Goal: Task Accomplishment & Management: Manage account settings

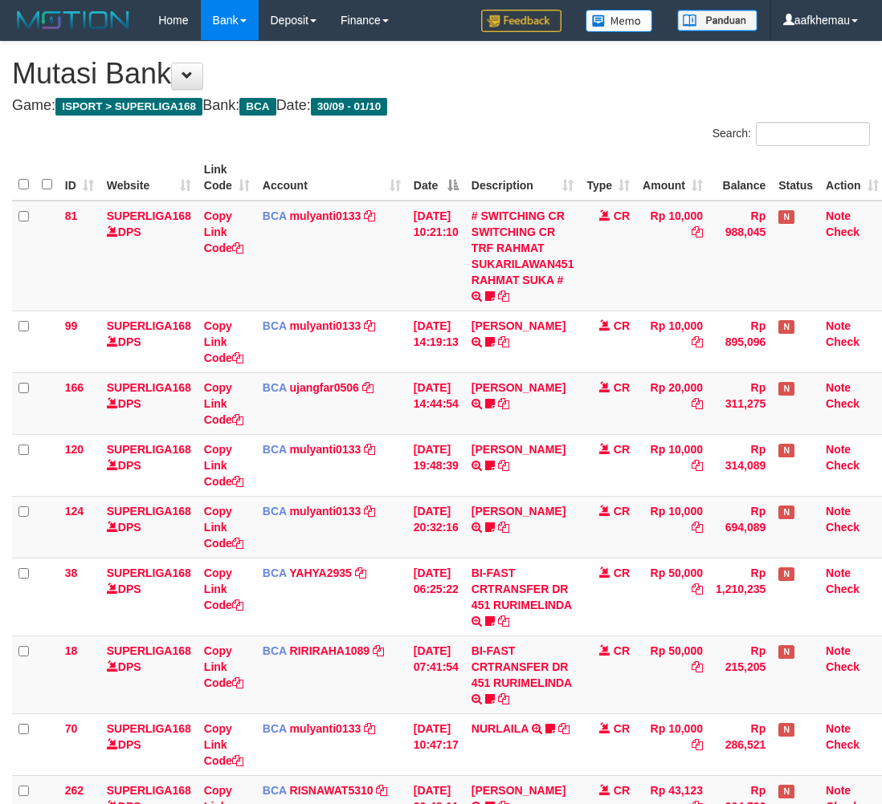
scroll to position [0, 13]
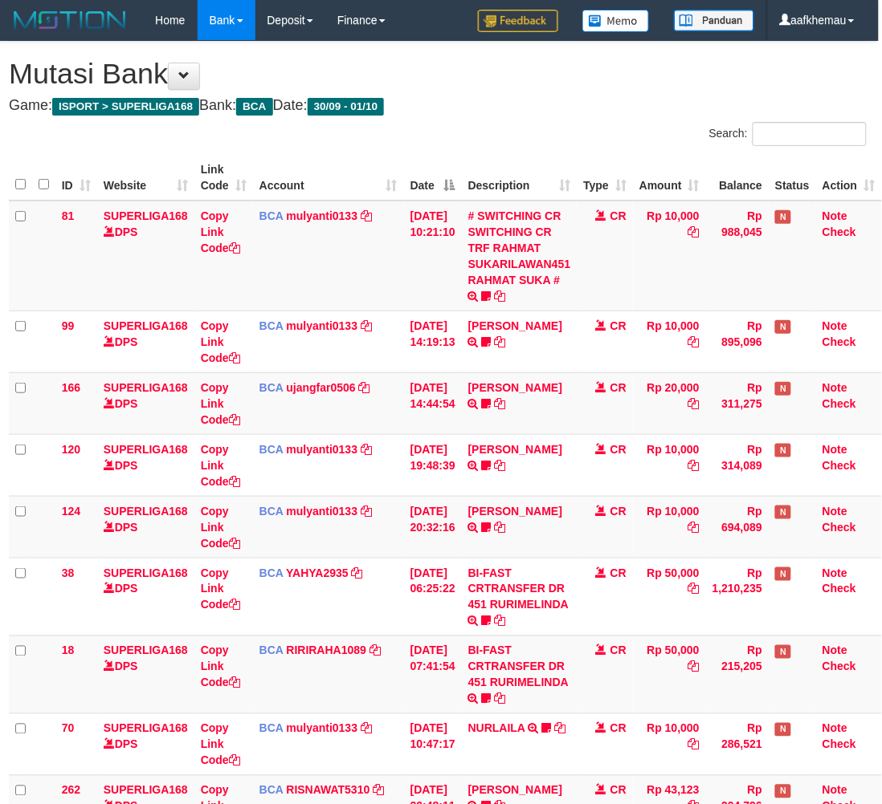
click at [510, 120] on div "**********" at bounding box center [438, 489] width 882 height 895
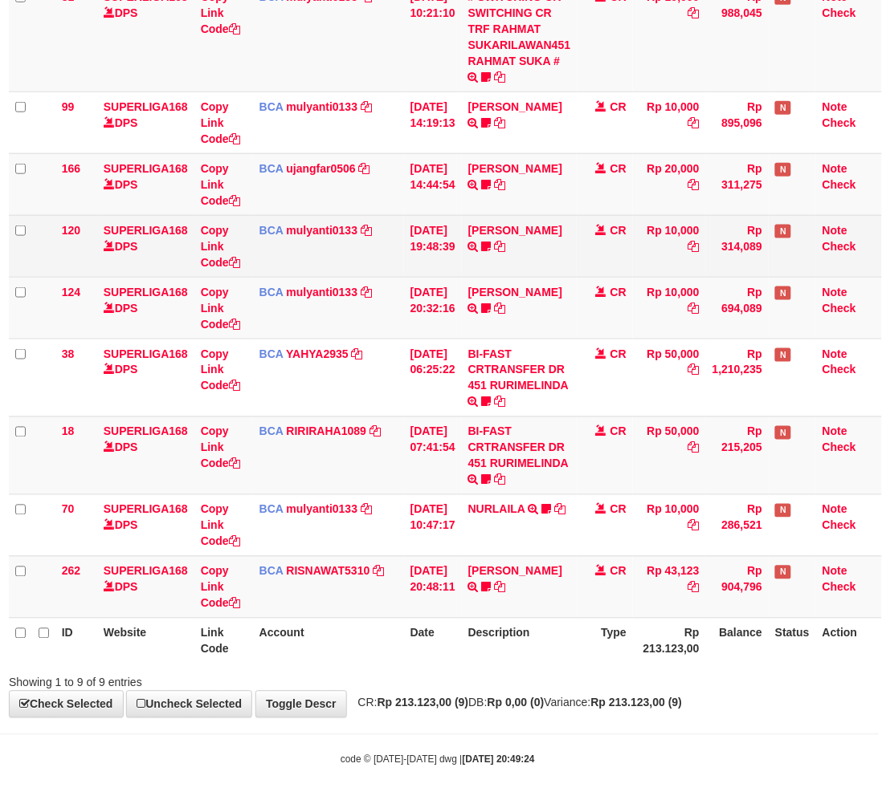
scroll to position [223, 13]
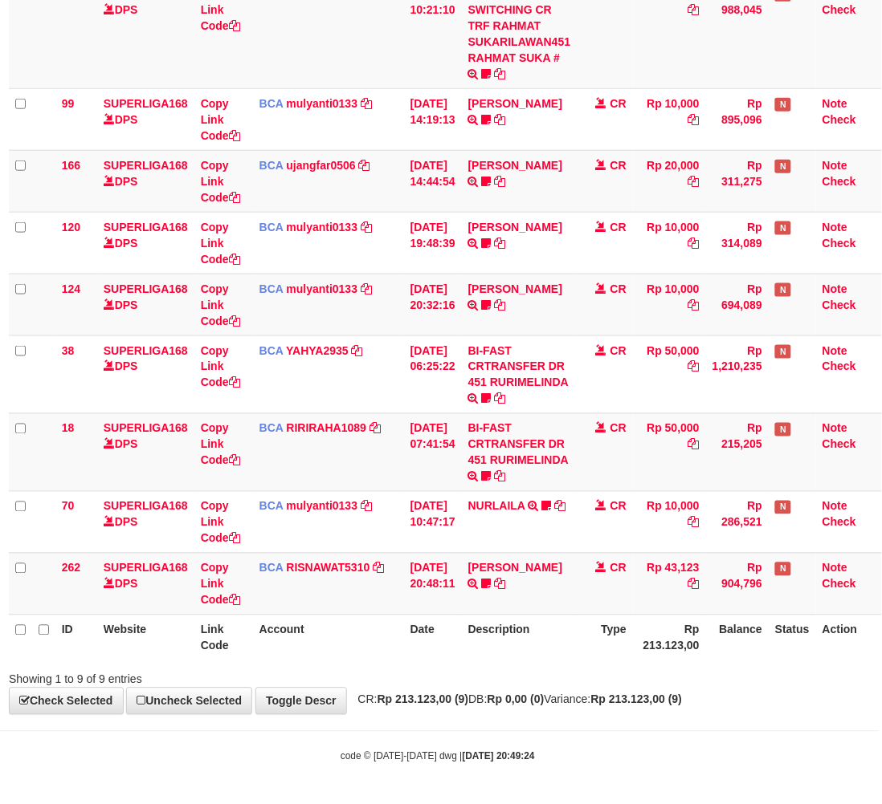
drag, startPoint x: 702, startPoint y: 688, endPoint x: 692, endPoint y: 677, distance: 15.3
click at [696, 684] on div "**********" at bounding box center [438, 266] width 882 height 895
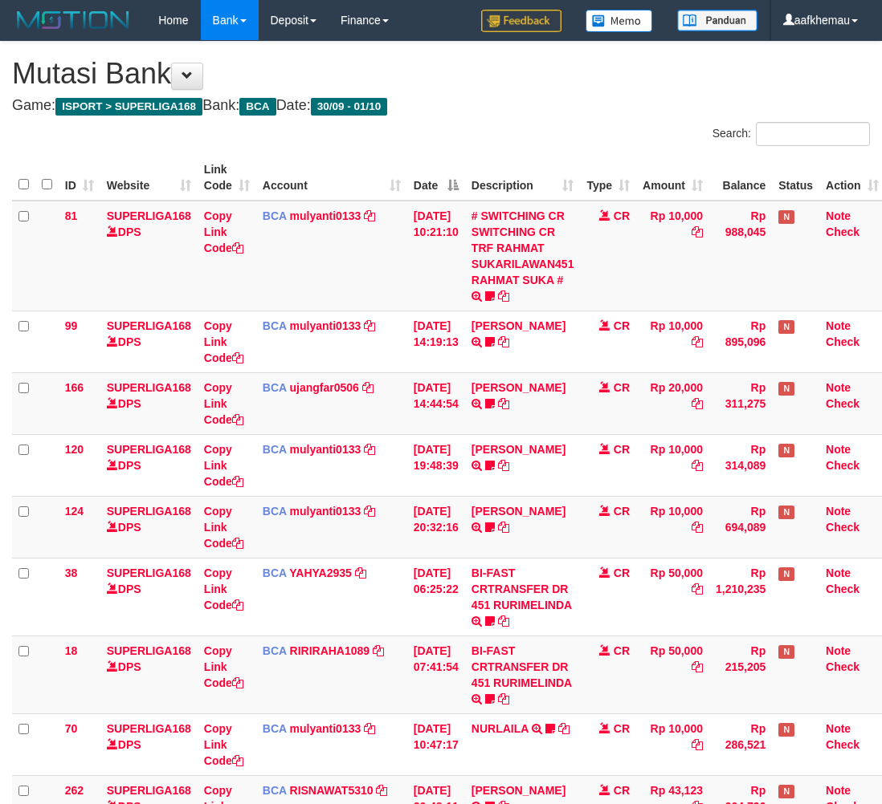
scroll to position [223, 13]
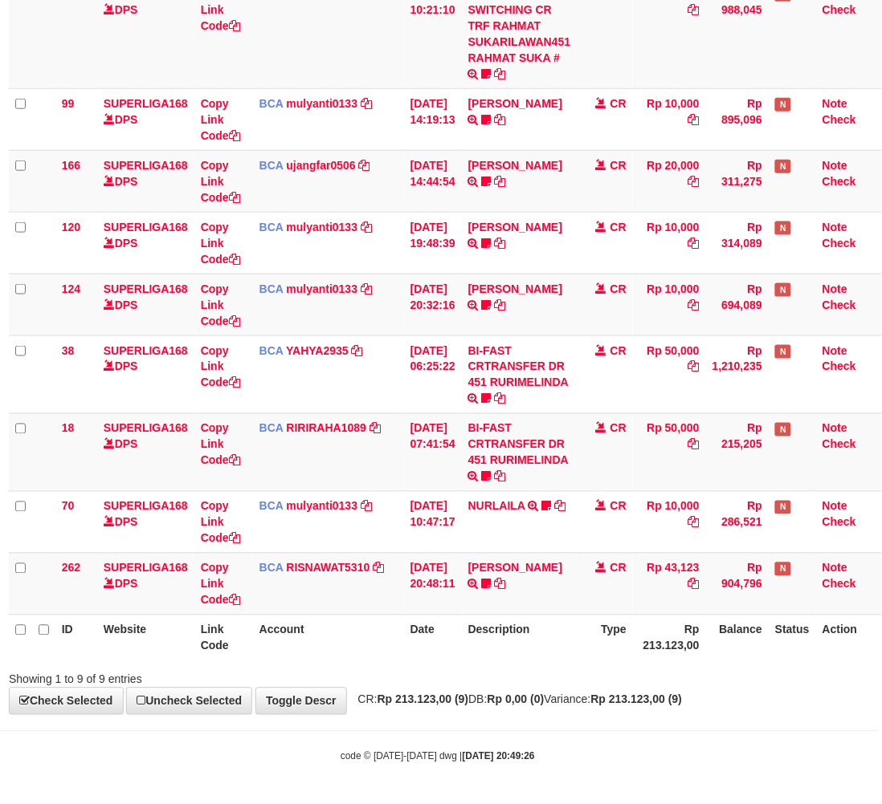
drag, startPoint x: 0, startPoint y: 0, endPoint x: 690, endPoint y: 664, distance: 957.9
click at [690, 667] on div "Showing 1 to 9 of 9 entries" at bounding box center [438, 677] width 882 height 22
click at [721, 694] on div "**********" at bounding box center [438, 266] width 882 height 895
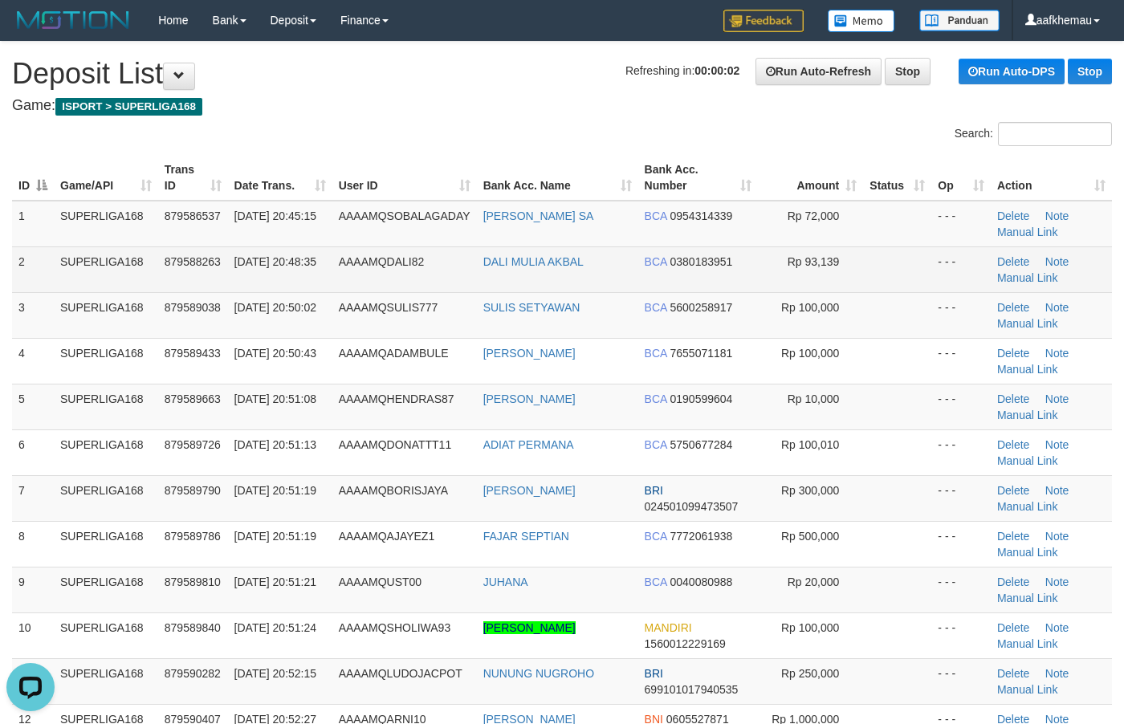
drag, startPoint x: 500, startPoint y: 102, endPoint x: 543, endPoint y: 281, distance: 184.0
click at [503, 103] on h4 "Game: ISPORT > SUPERLIGA168" at bounding box center [562, 106] width 1100 height 16
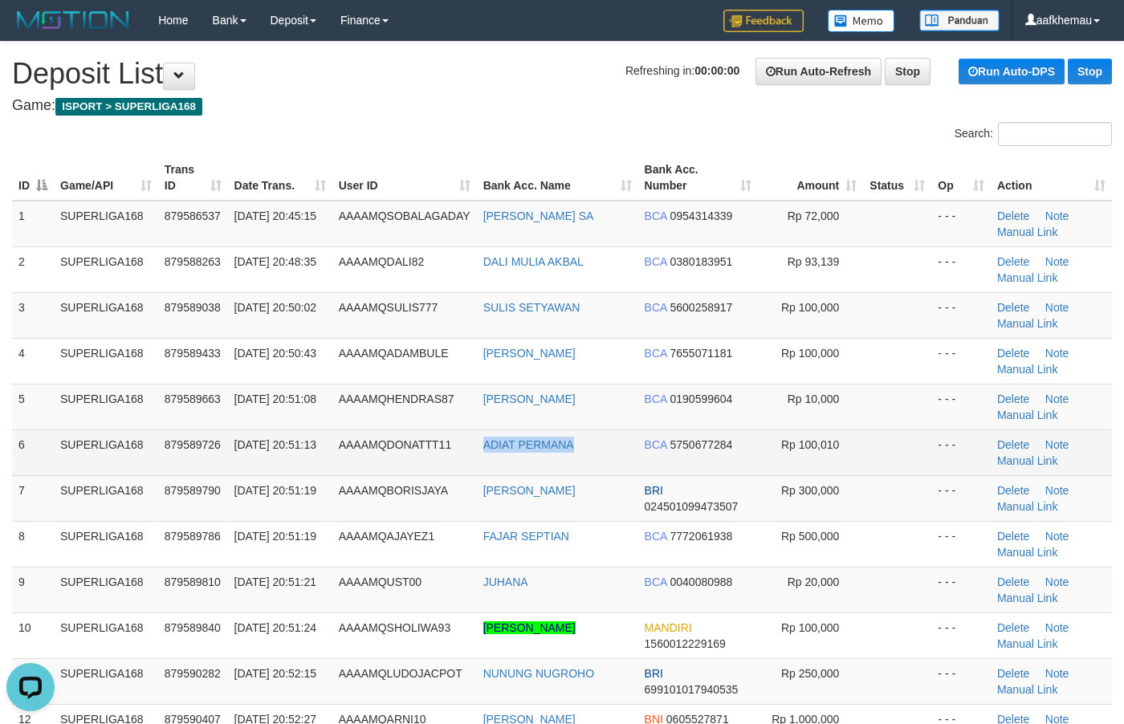
copy tr "ADIAT PERMANA"
drag, startPoint x: 554, startPoint y: 458, endPoint x: 466, endPoint y: 451, distance: 88.5
click at [466, 451] on tr "6 SUPERLIGA168 879589726 01/10/2025 20:51:13 AAAAMQDONATTT11 ADIAT PERMANA BCA …" at bounding box center [562, 453] width 1100 height 46
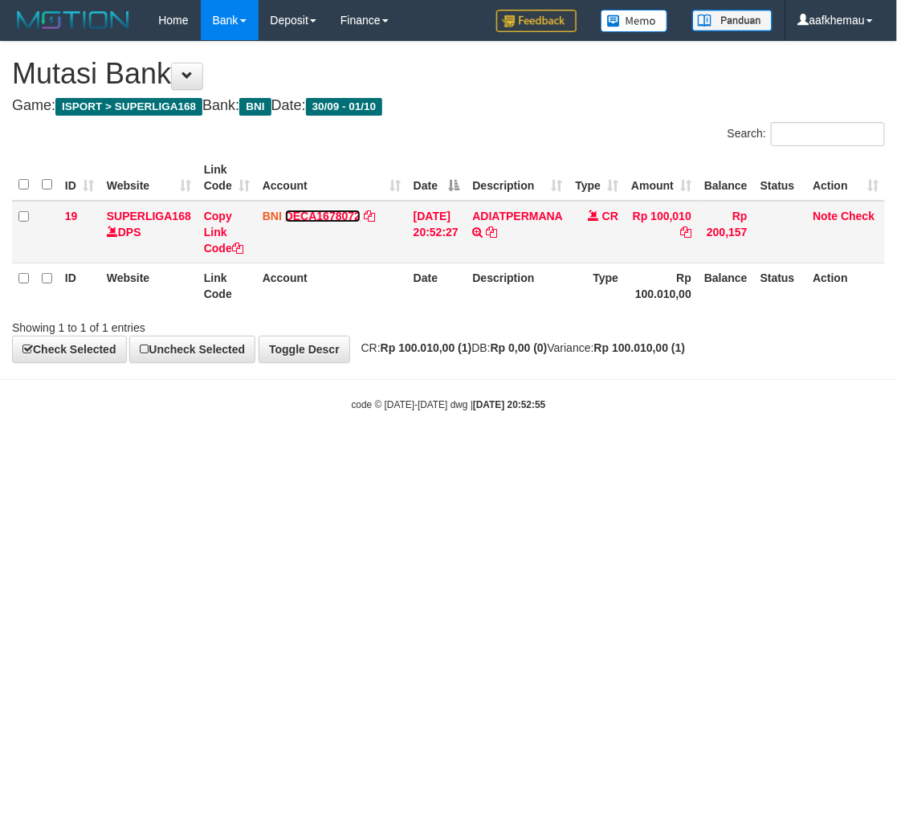
click at [334, 214] on link "DECA1678072" at bounding box center [322, 216] width 75 height 13
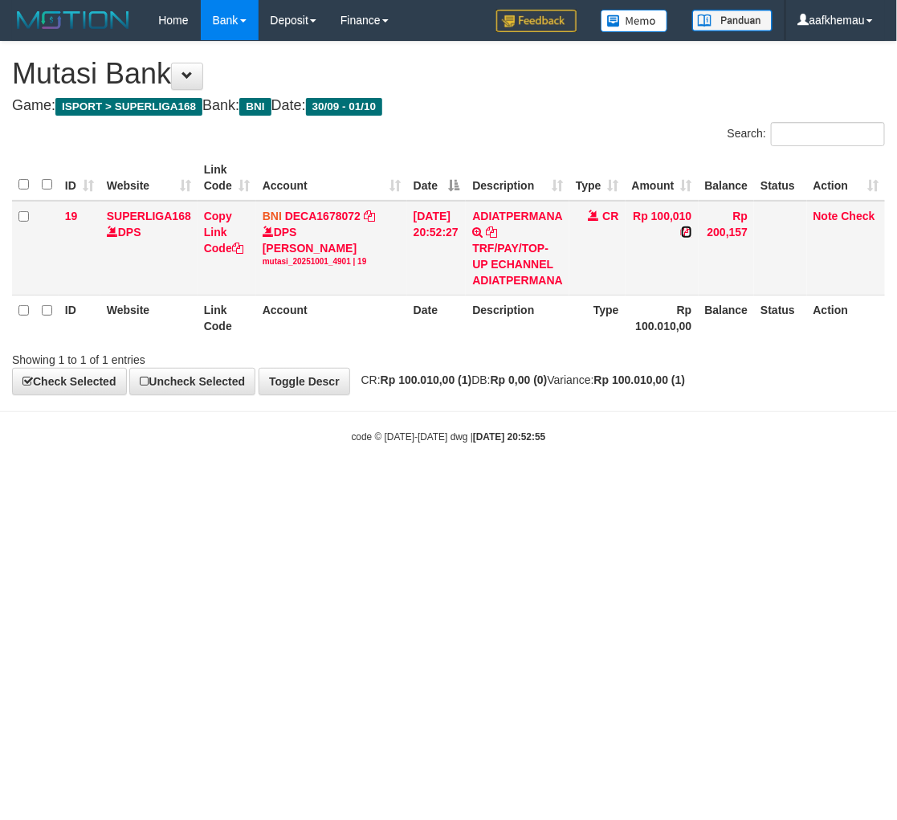
click at [692, 230] on icon at bounding box center [686, 231] width 11 height 11
click at [503, 484] on html "Toggle navigation Home Bank Account List Load By Website Group [ISPORT] SUPERLI…" at bounding box center [448, 242] width 897 height 484
drag, startPoint x: 572, startPoint y: 395, endPoint x: 580, endPoint y: 387, distance: 10.8
click at [580, 387] on body "Toggle navigation Home Bank Account List Load By Website Group [ISPORT] SUPERLI…" at bounding box center [448, 242] width 897 height 484
drag, startPoint x: 358, startPoint y: 542, endPoint x: 391, endPoint y: 538, distance: 33.2
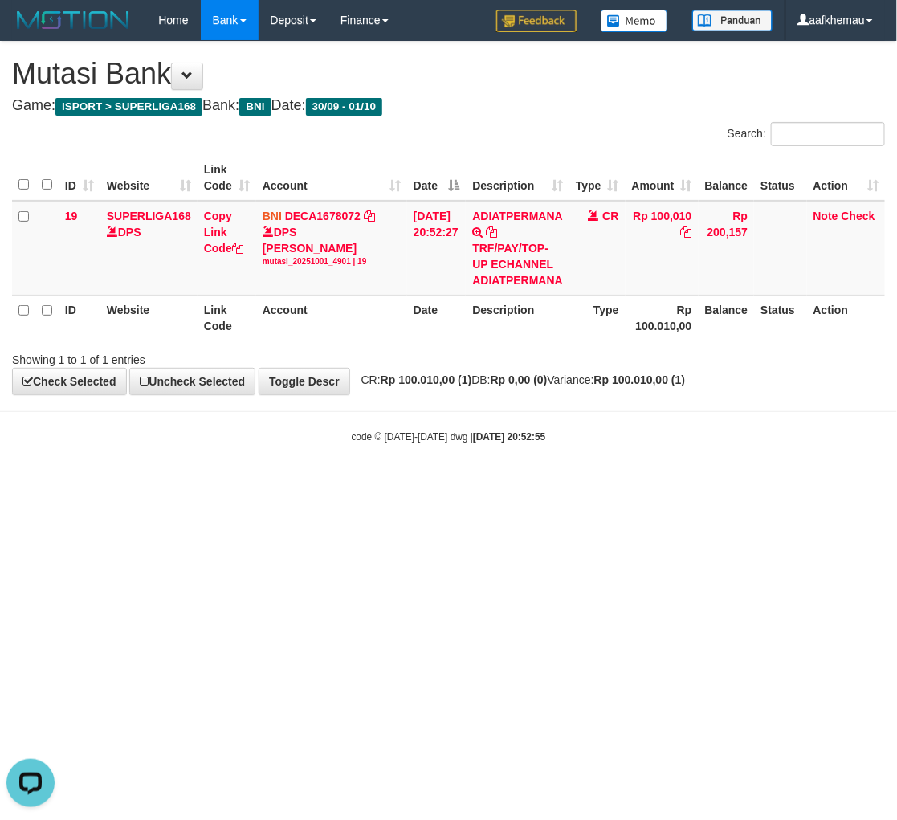
click at [361, 484] on html "Toggle navigation Home Bank Account List Load By Website Group [ISPORT] SUPERLI…" at bounding box center [448, 242] width 897 height 484
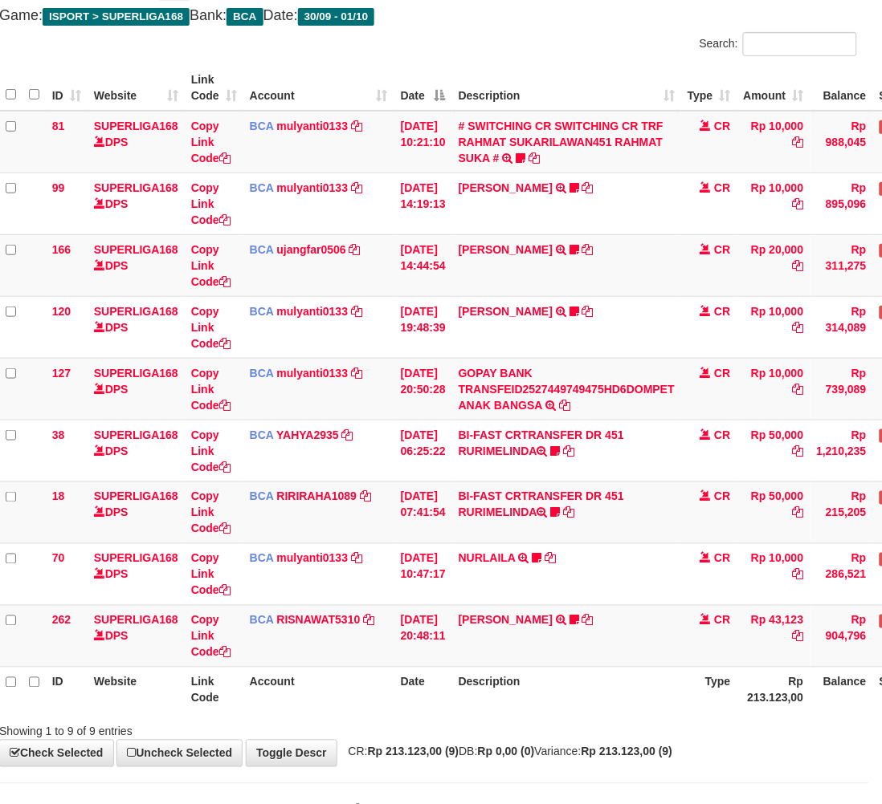
scroll to position [143, 13]
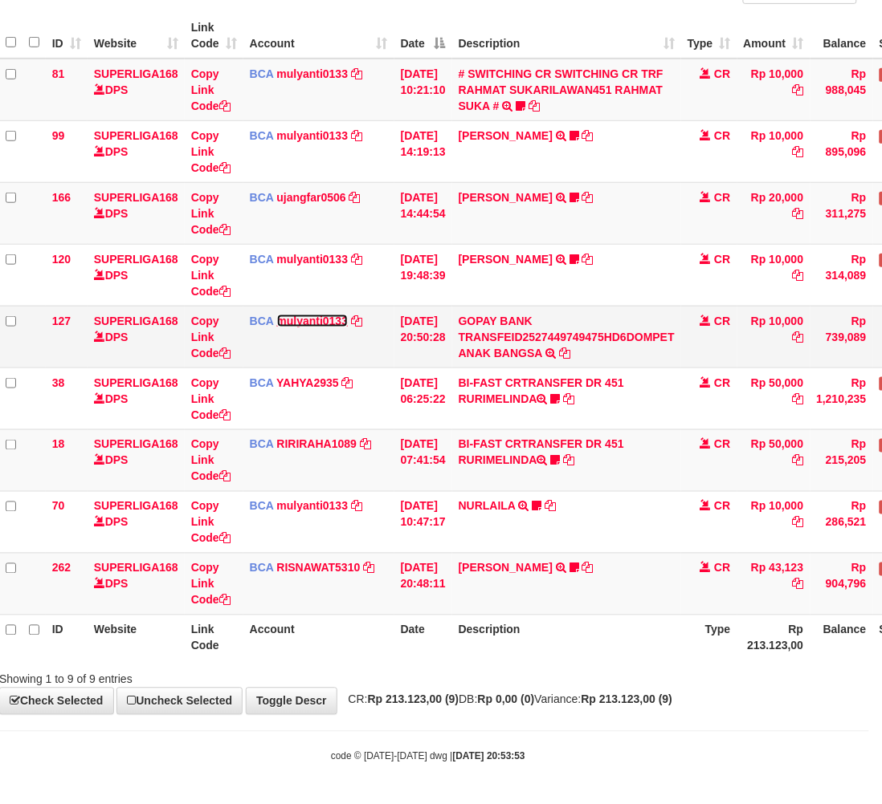
click at [324, 323] on link "mulyanti0133" at bounding box center [312, 321] width 71 height 13
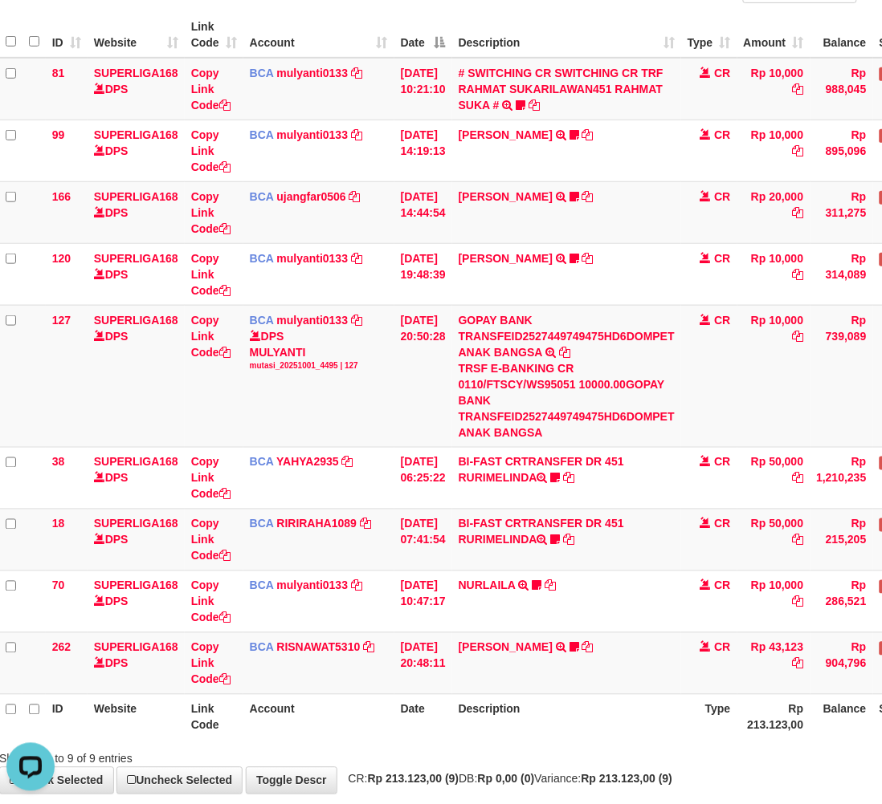
scroll to position [0, 0]
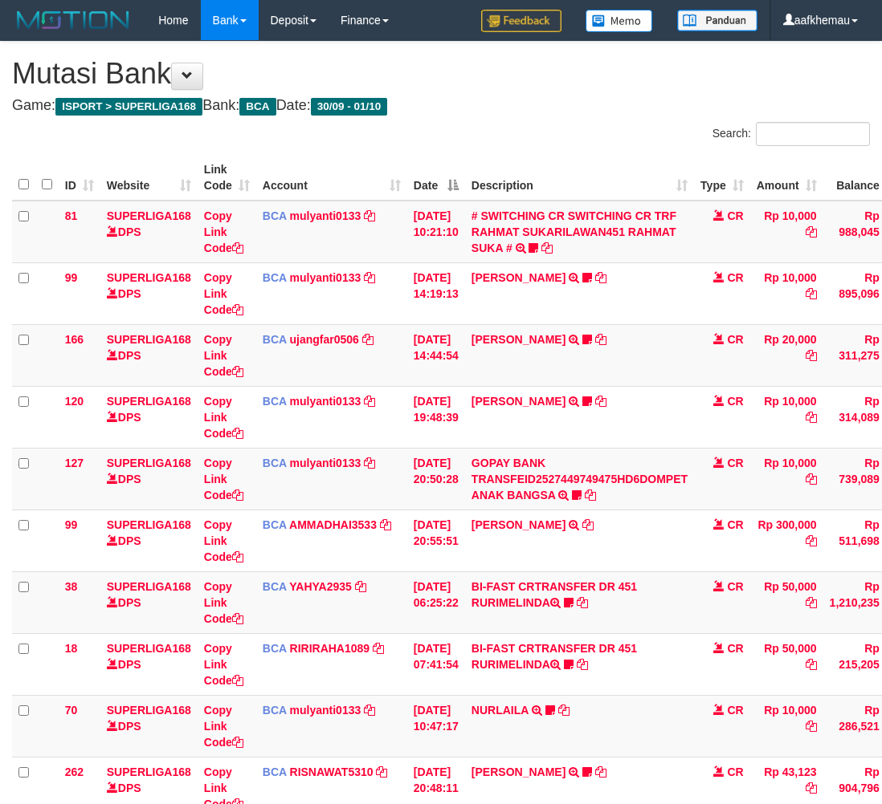
scroll to position [143, 13]
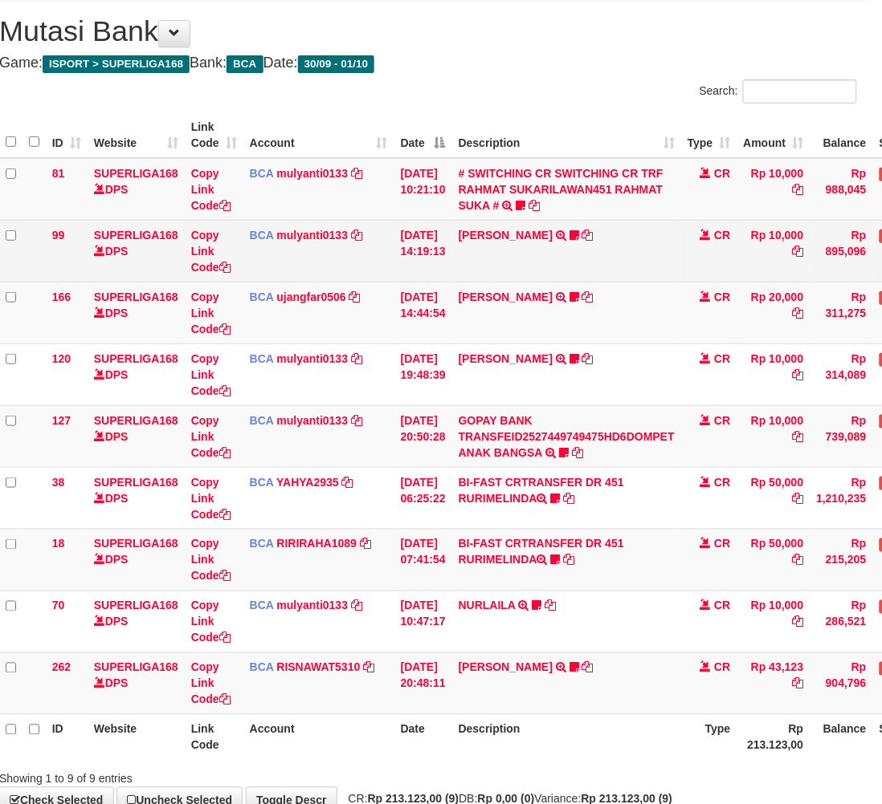
scroll to position [143, 13]
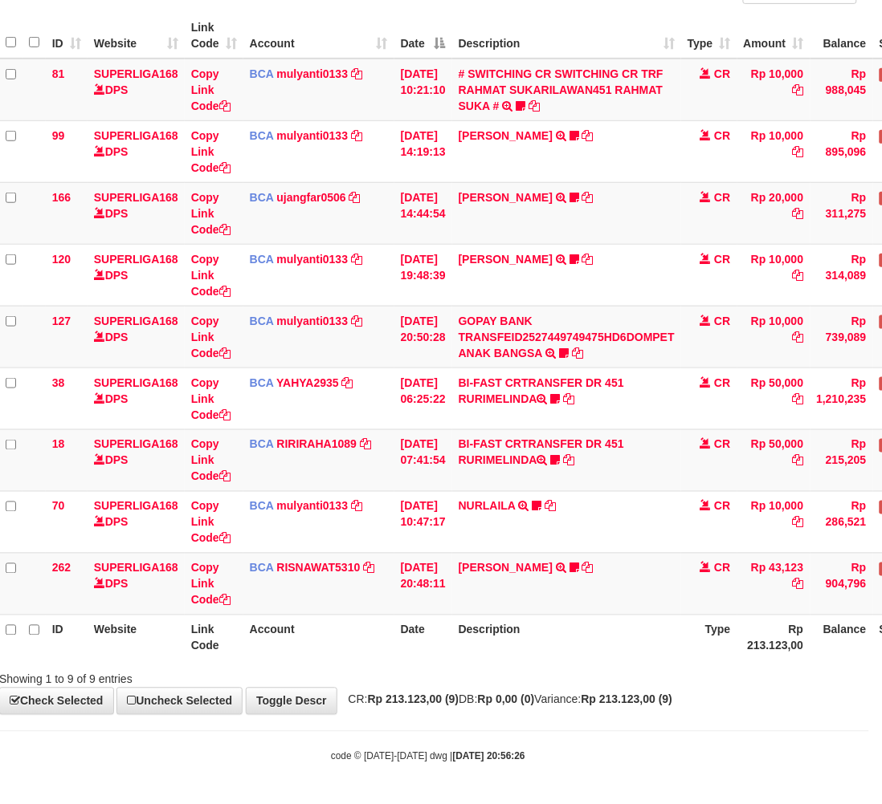
click at [568, 17] on th "Description" at bounding box center [566, 36] width 229 height 46
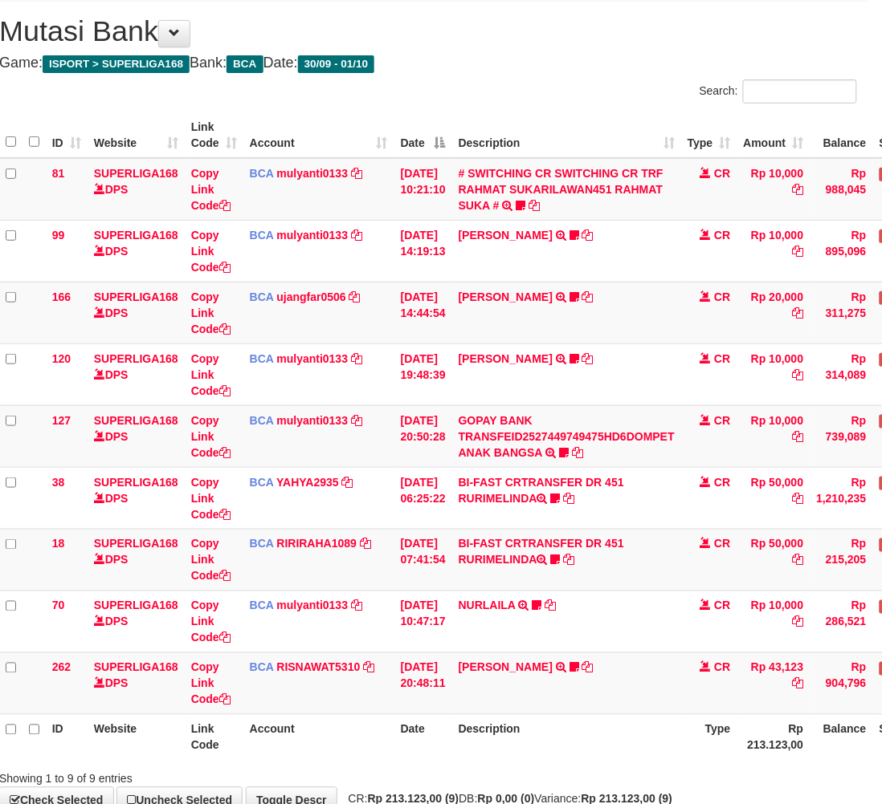
click at [657, 740] on th "Description" at bounding box center [566, 738] width 229 height 46
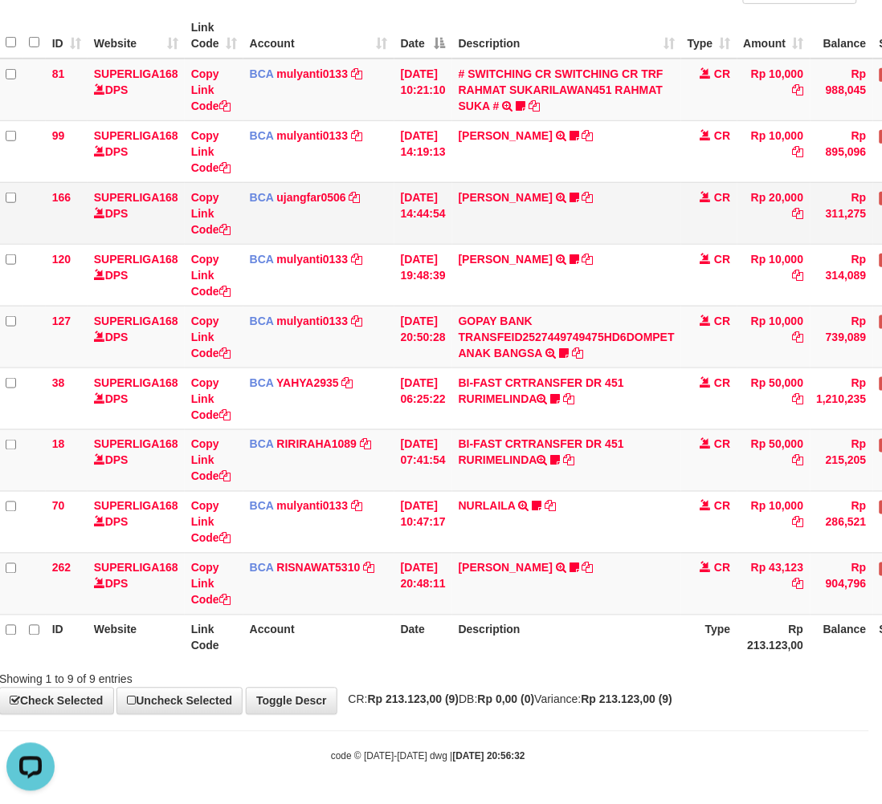
click at [653, 217] on td "NOVEN ELING PRAYOG TRSF E-BANKING CR 0110/FTSCY/WS95031 20000.00NOVEN ELING PRA…" at bounding box center [566, 213] width 229 height 62
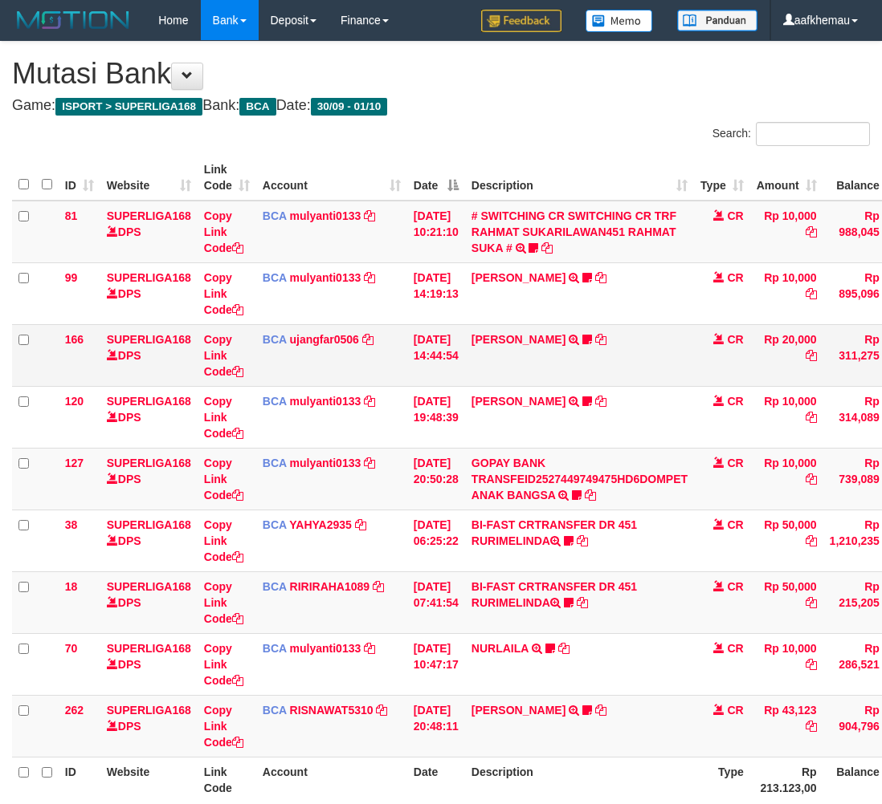
scroll to position [43, 13]
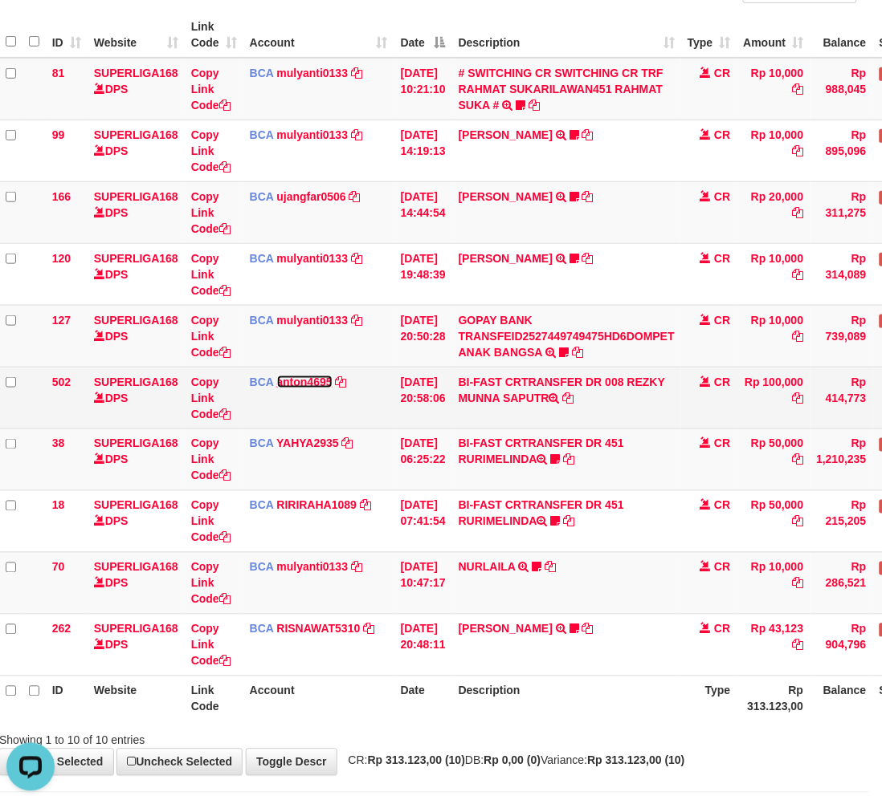
click at [307, 376] on link "anton4695" at bounding box center [304, 382] width 55 height 13
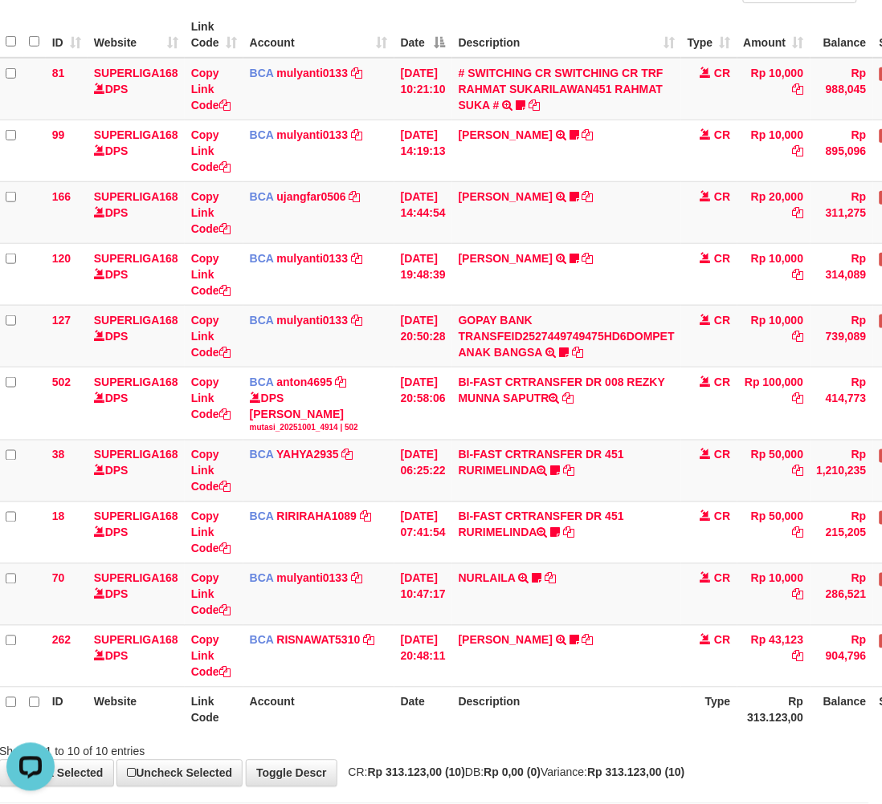
click at [507, 35] on th "Description" at bounding box center [566, 35] width 229 height 46
